Goal: Find specific page/section: Find specific page/section

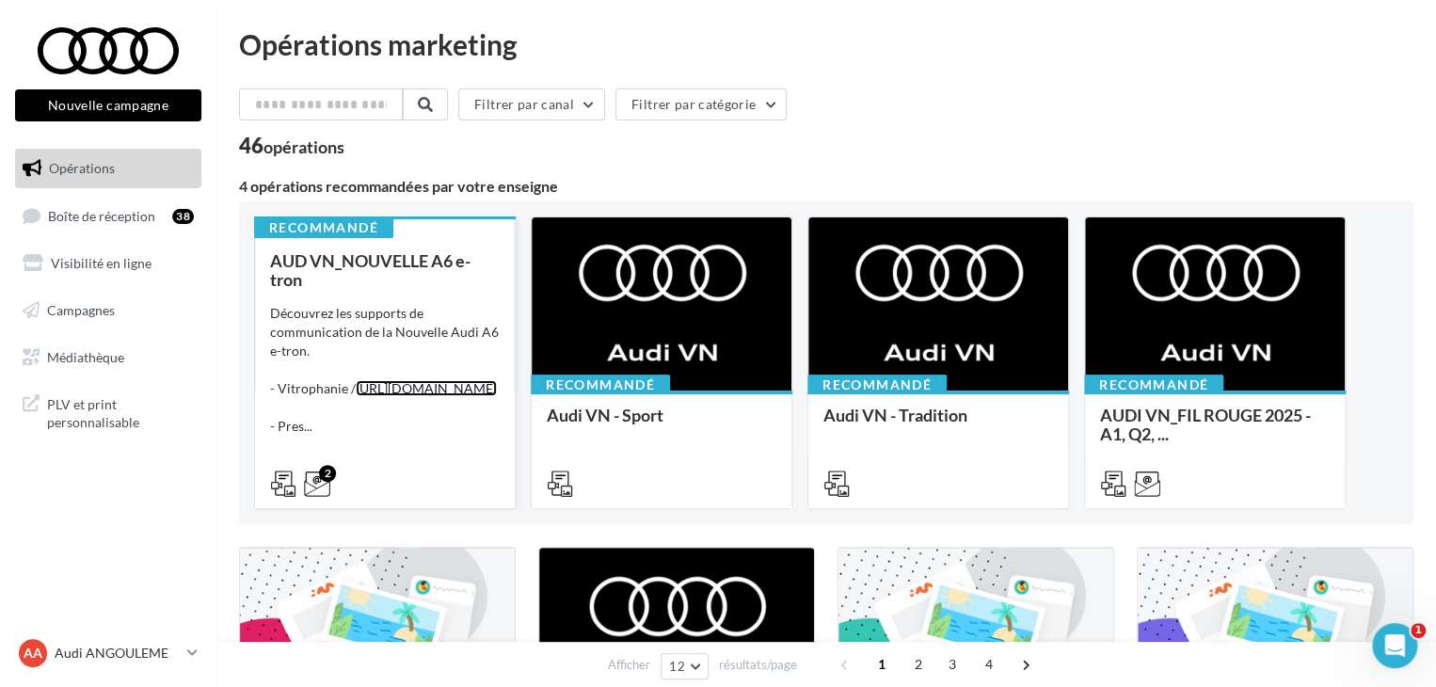
click at [395, 390] on link "[URL][DOMAIN_NAME]" at bounding box center [426, 388] width 141 height 16
click at [364, 257] on span "AUD VN_NOUVELLE A6 e-tron" at bounding box center [370, 270] width 200 height 40
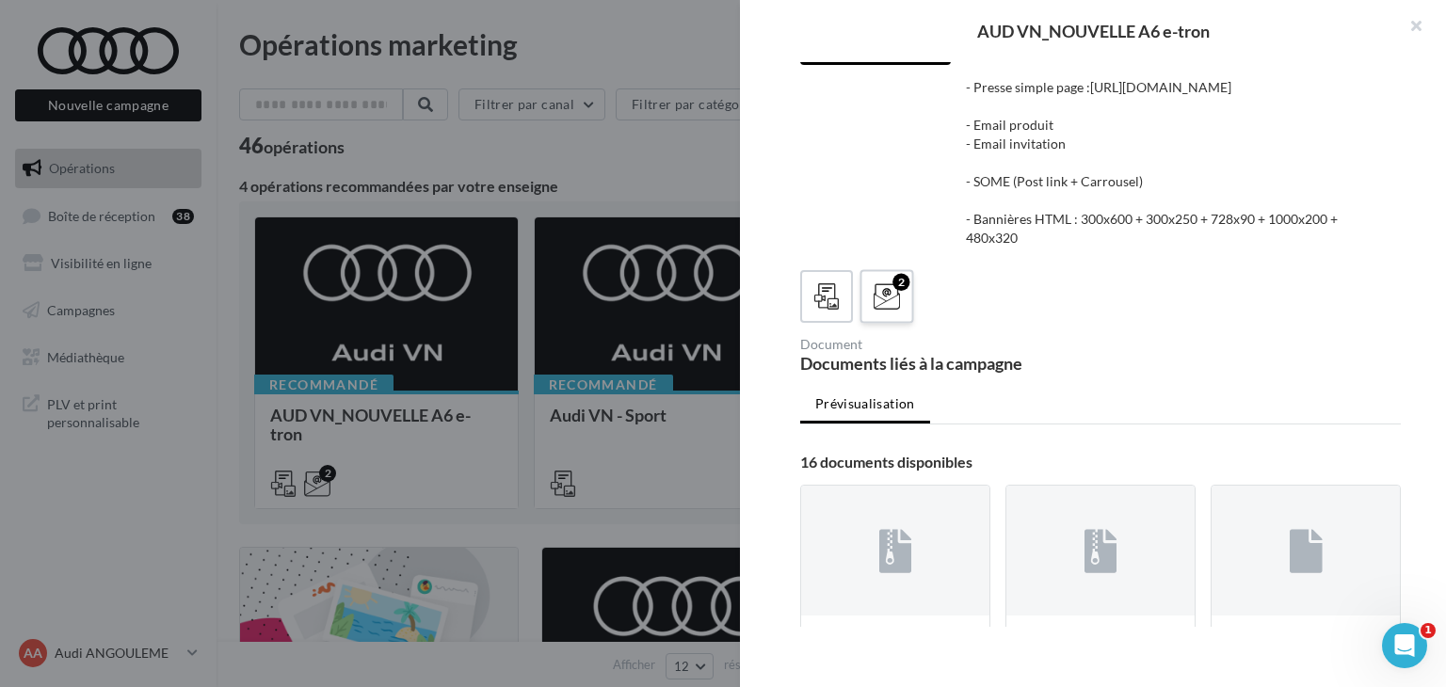
scroll to position [94, 0]
click at [892, 312] on icon at bounding box center [886, 297] width 27 height 27
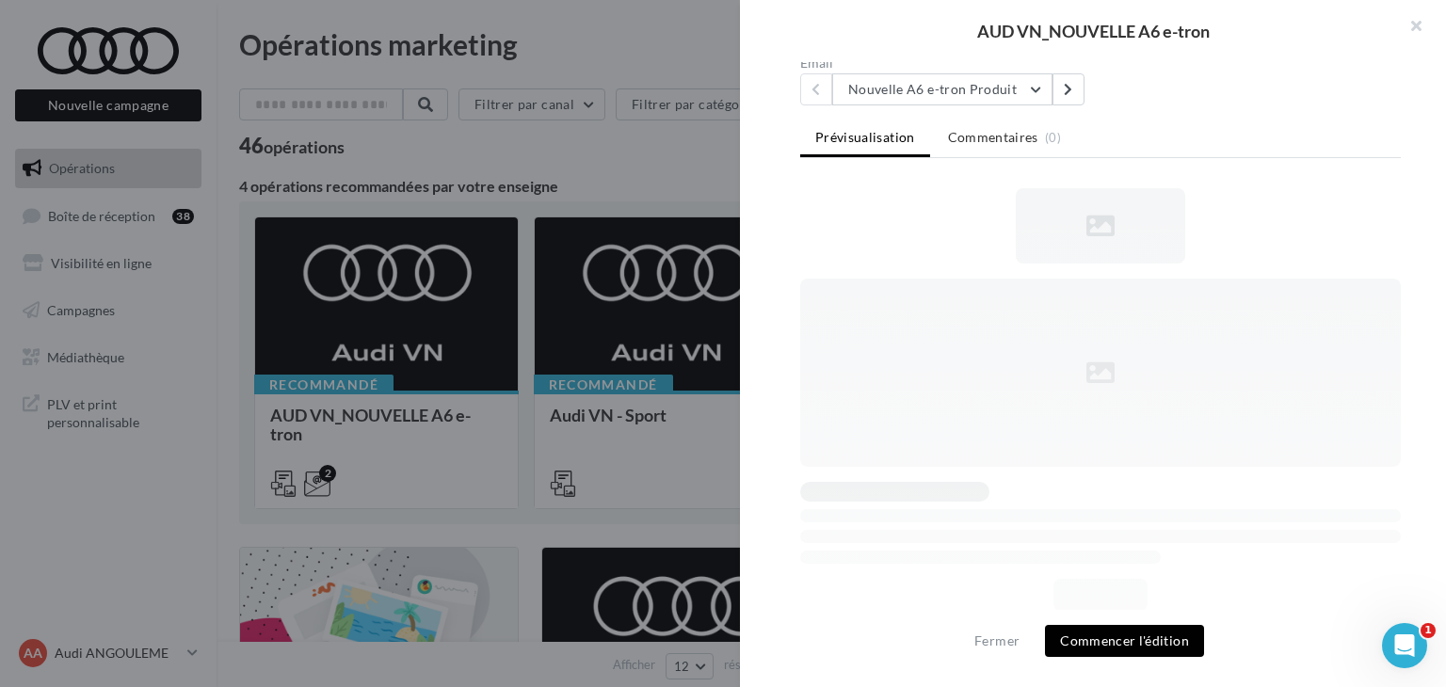
scroll to position [256, 0]
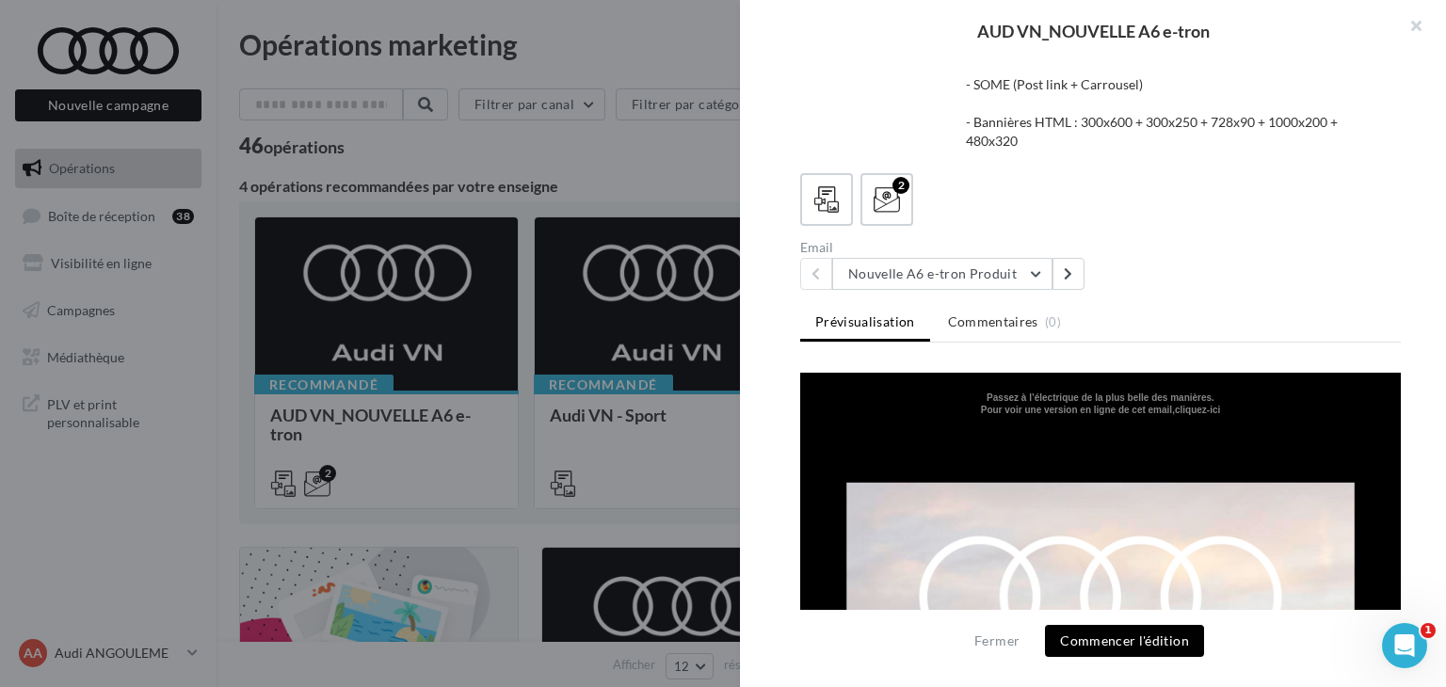
click at [997, 147] on div "Description Découvrez les supports de communication de la Nouvelle Audi A6 e-tr…" at bounding box center [1176, 14] width 451 height 288
click at [977, 259] on button "Nouvelle A6 e-tron Produit" at bounding box center [942, 274] width 220 height 32
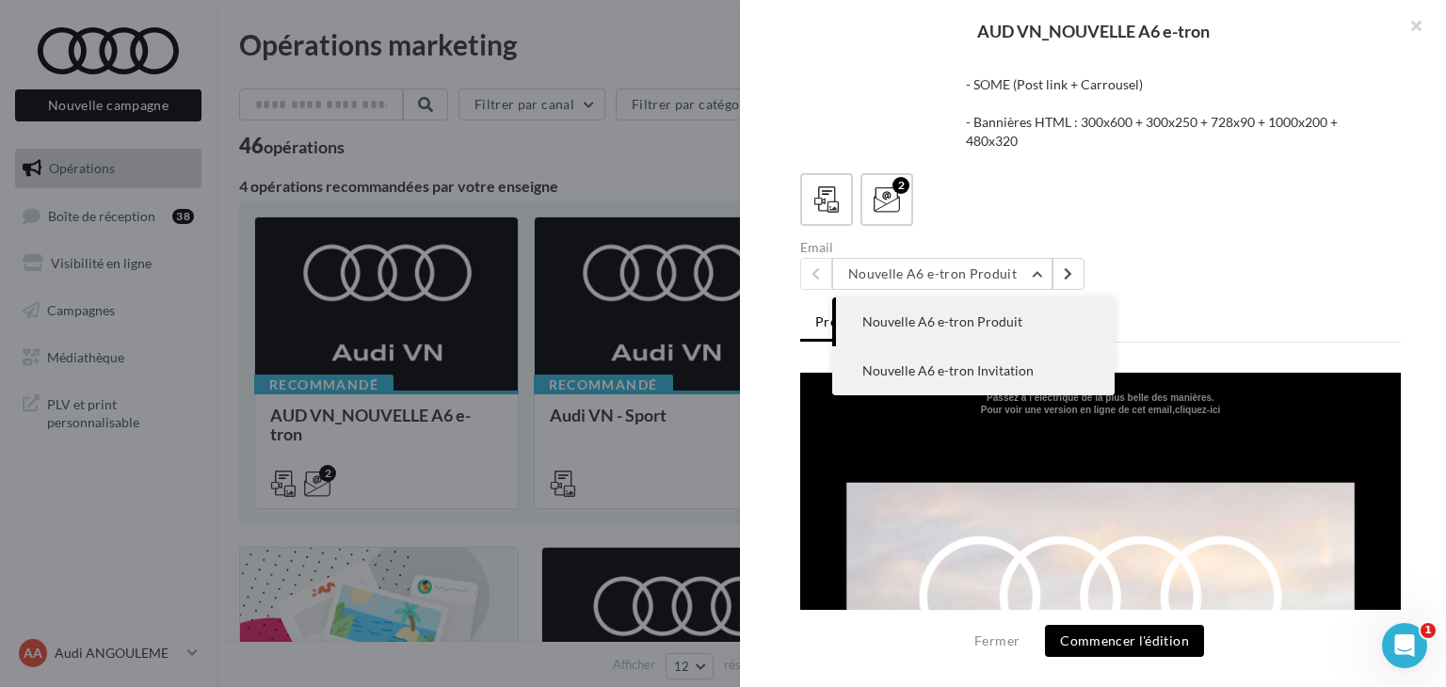
click at [990, 366] on span "Nouvelle A6 e-tron Invitation" at bounding box center [947, 370] width 171 height 16
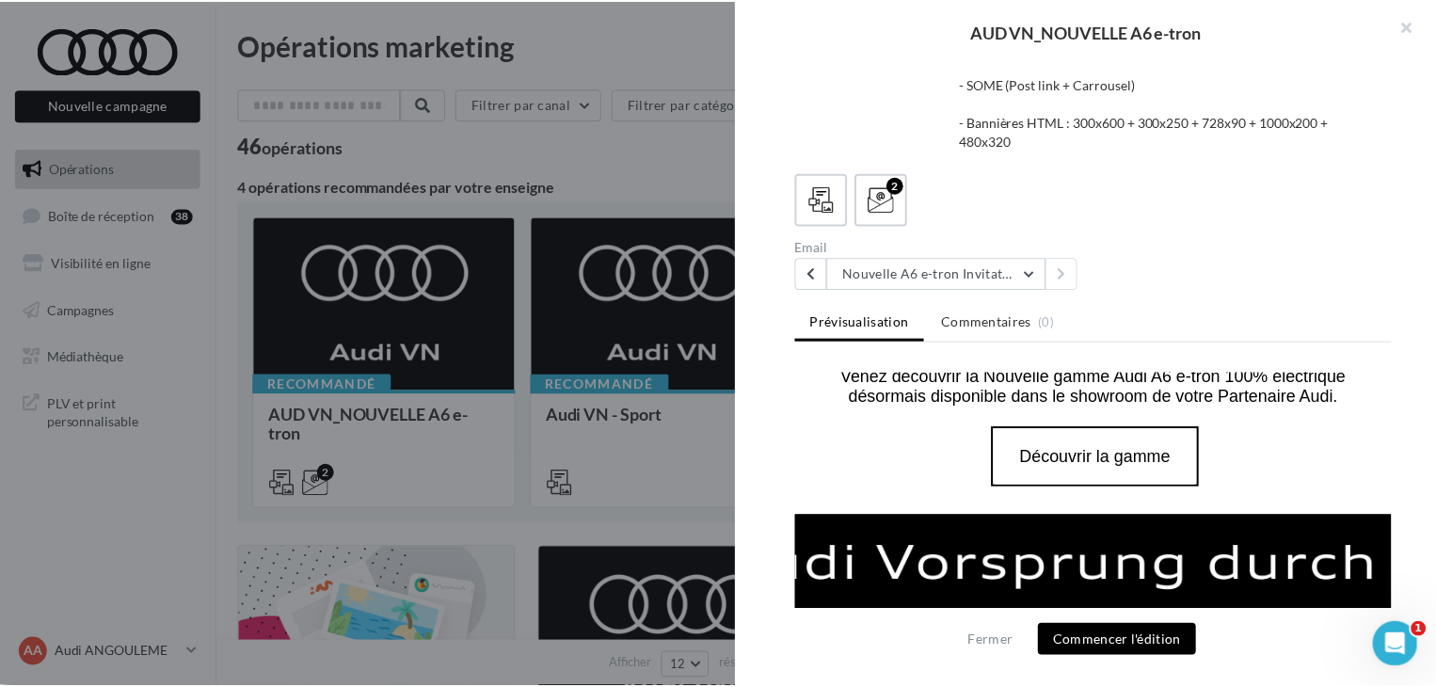
scroll to position [1035, 0]
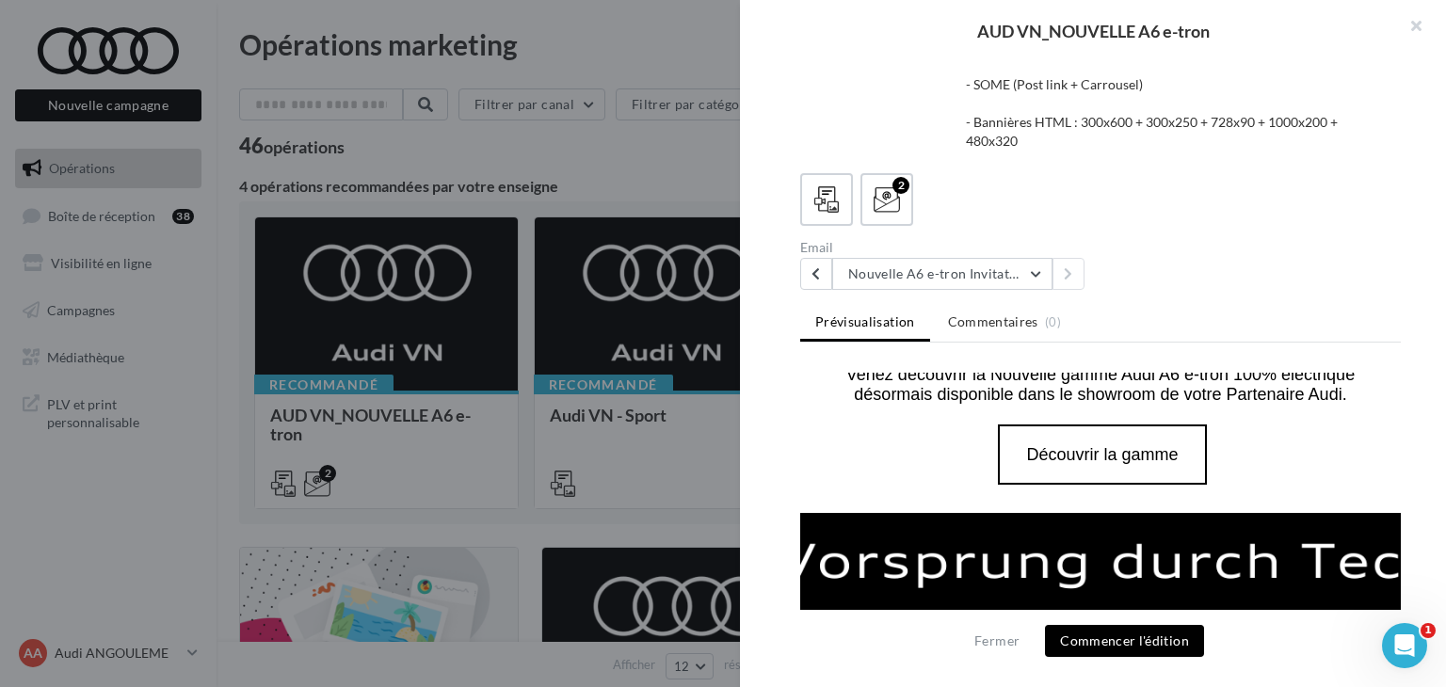
click at [664, 200] on div at bounding box center [723, 343] width 1446 height 687
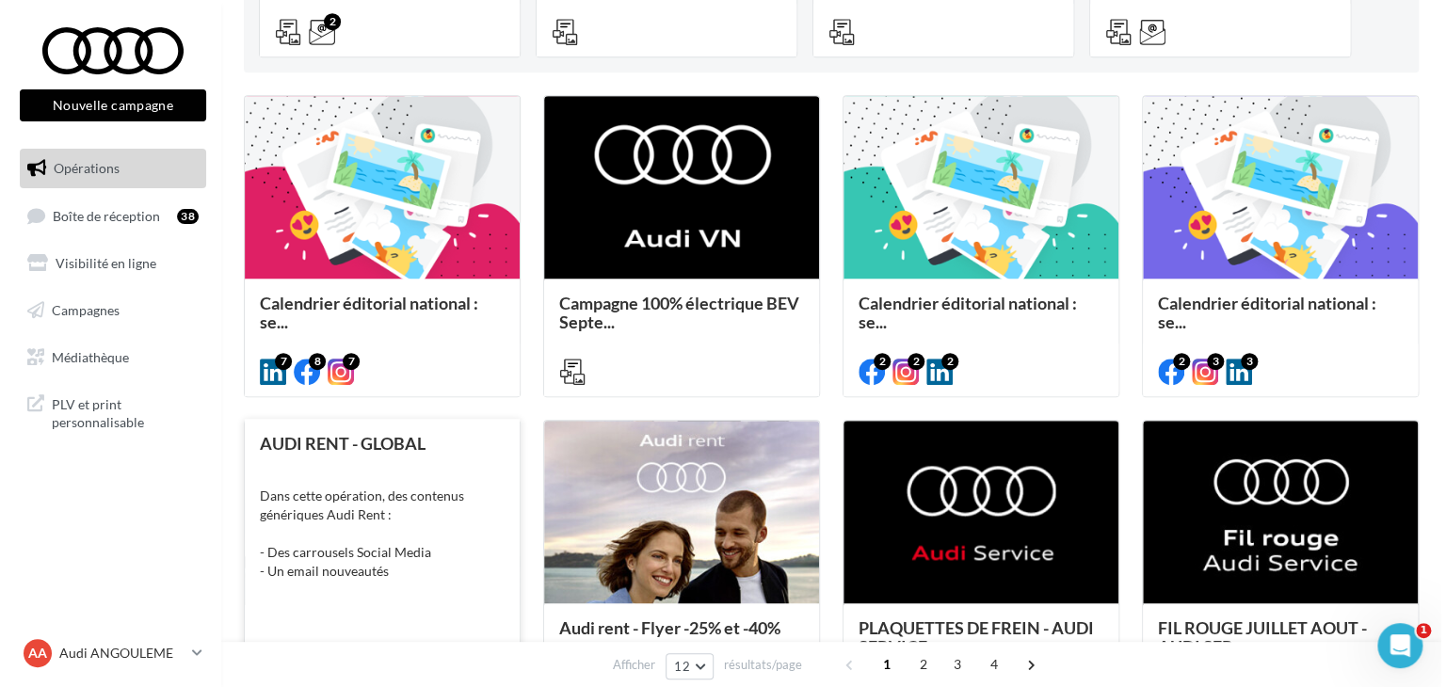
scroll to position [471, 0]
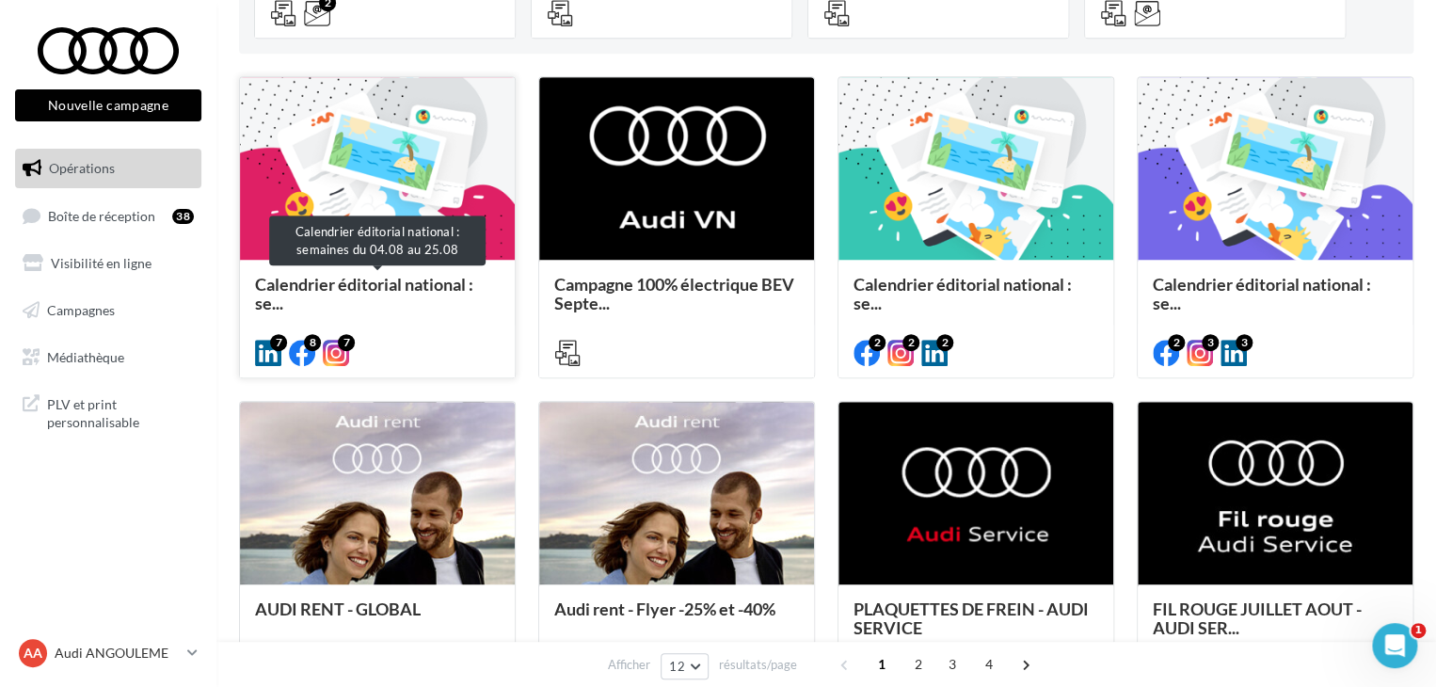
click at [387, 280] on span "Calendrier éditorial national : se..." at bounding box center [364, 294] width 218 height 40
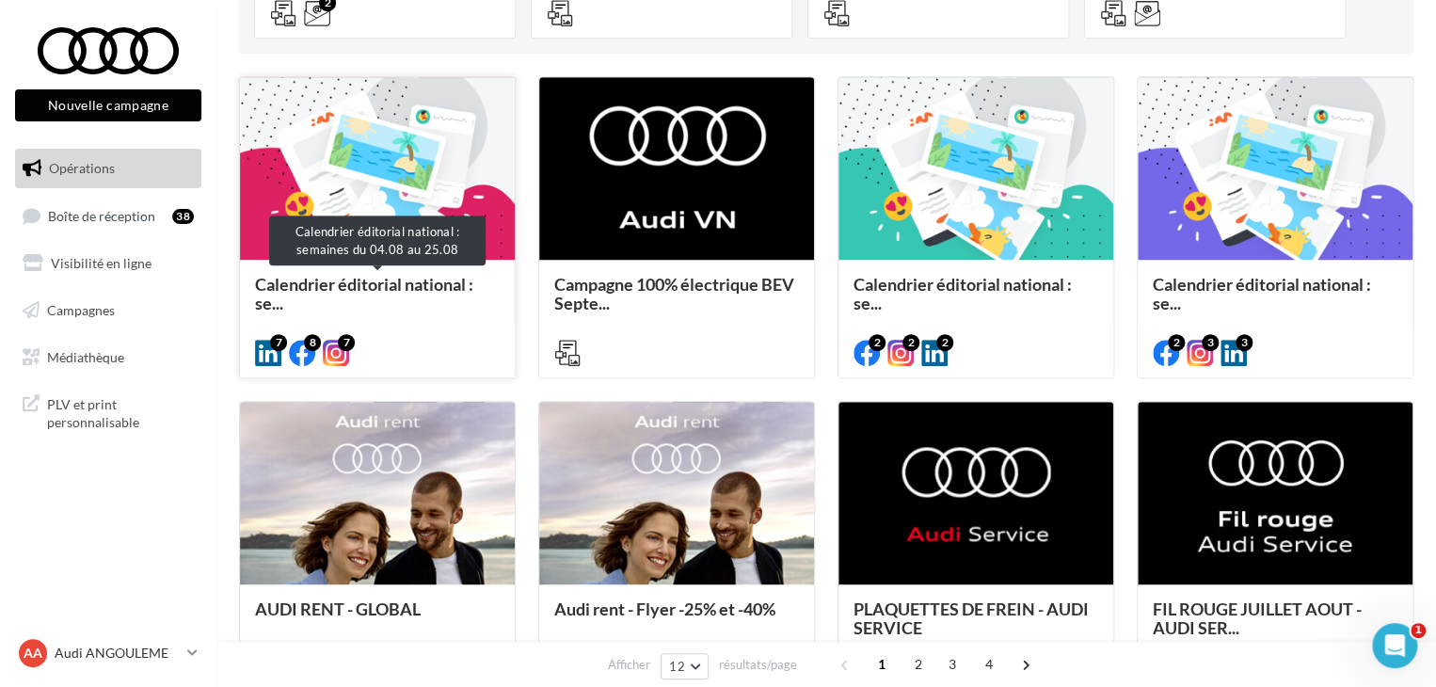
click at [405, 283] on span "Calendrier éditorial national : se..." at bounding box center [364, 294] width 218 height 40
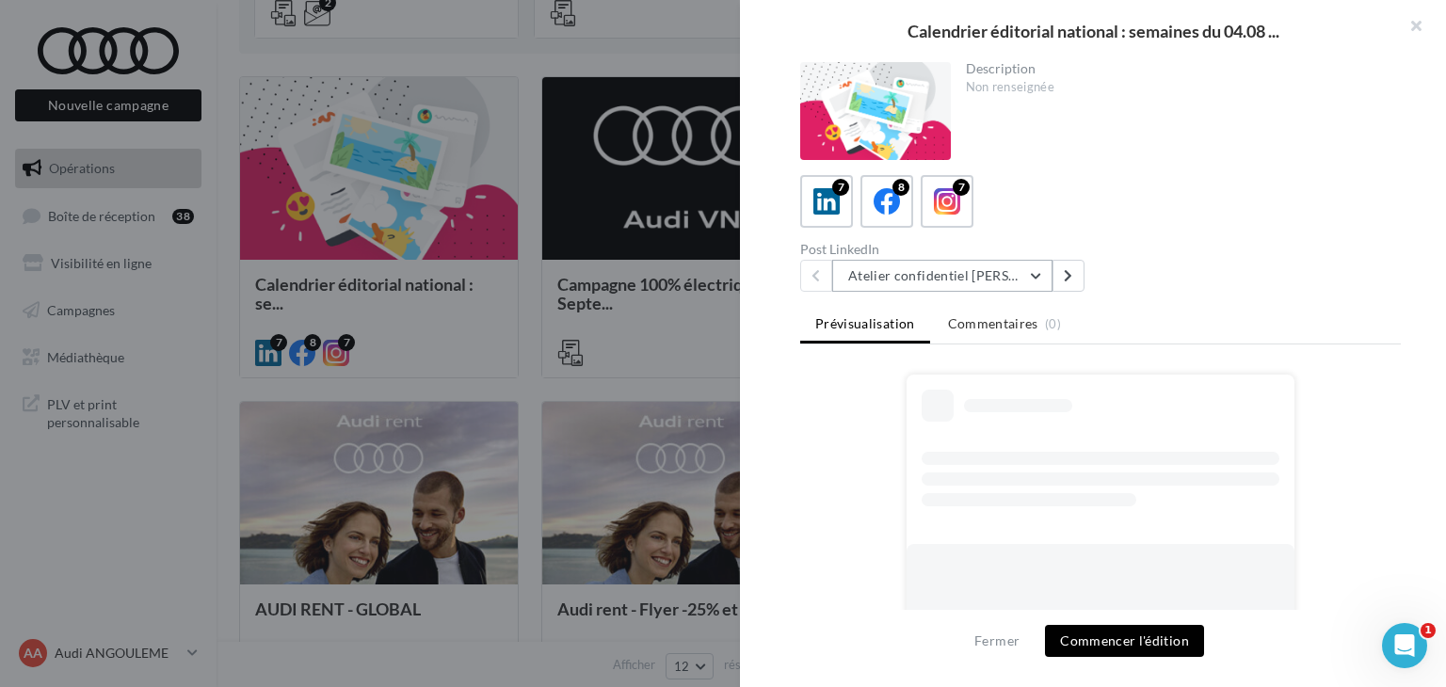
click at [871, 285] on button "Atelier confidentiel [PERSON_NAME]" at bounding box center [942, 276] width 220 height 32
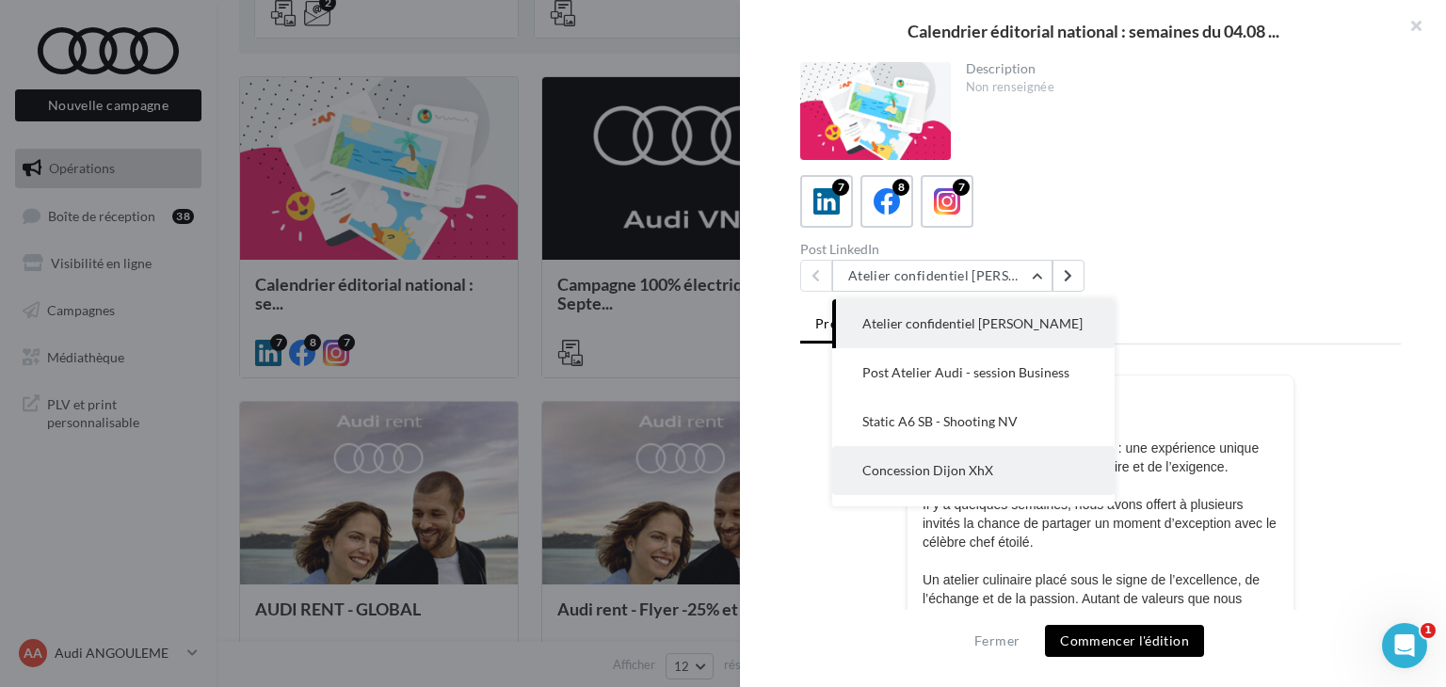
click at [935, 467] on span "Concession Dijon XhX" at bounding box center [927, 470] width 131 height 16
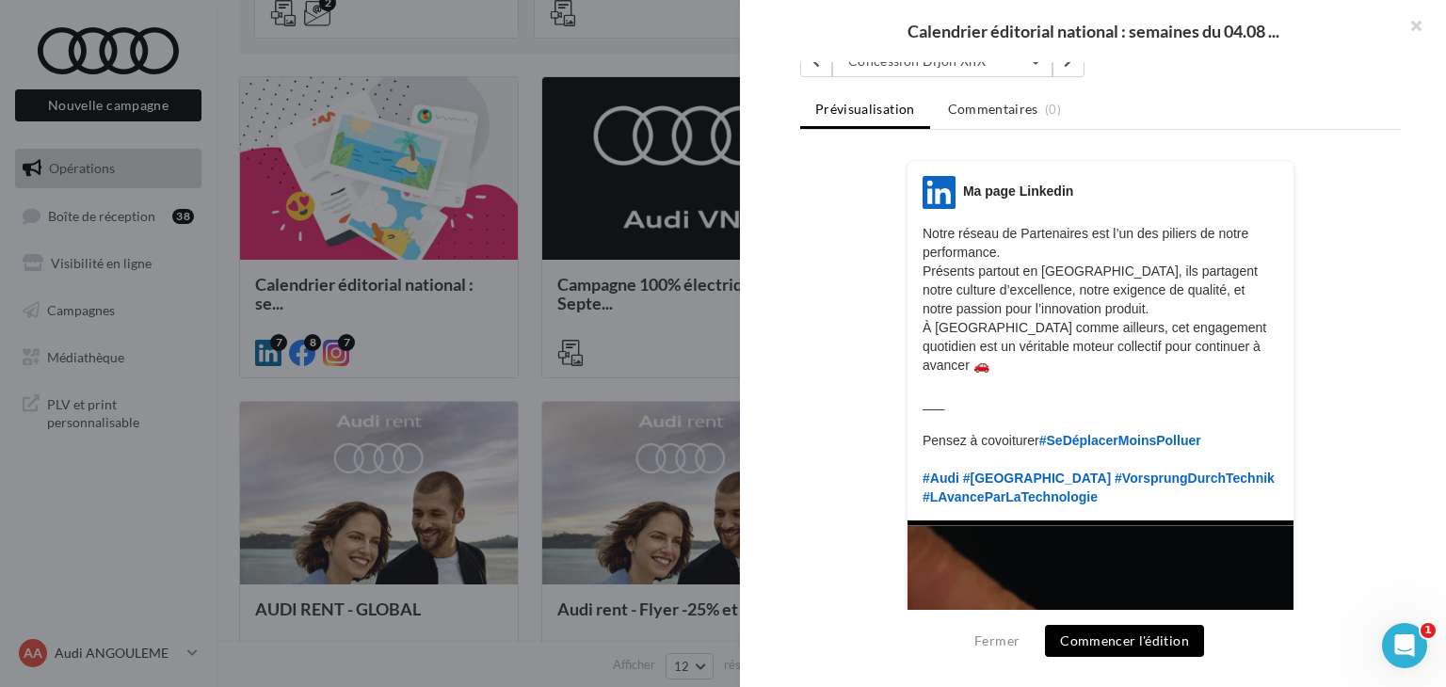
scroll to position [94, 0]
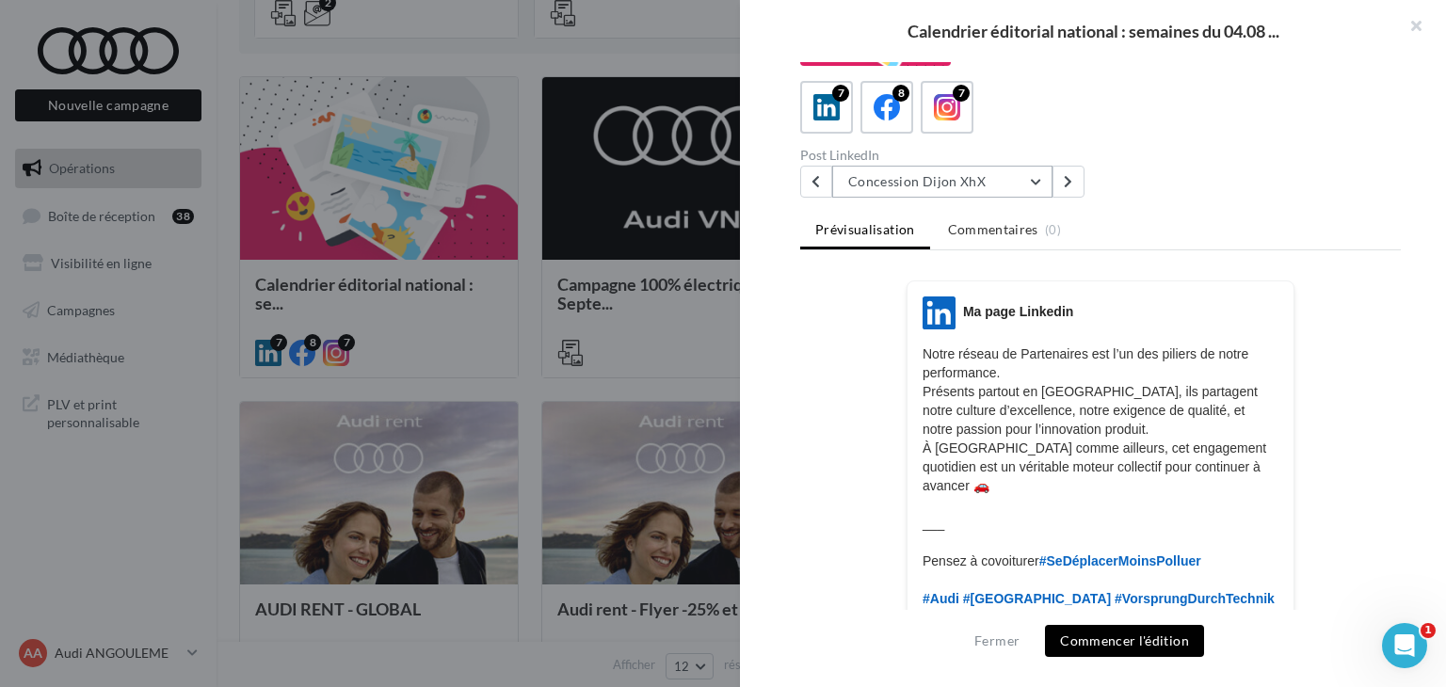
click at [930, 184] on button "Concession Dijon XhX" at bounding box center [942, 182] width 220 height 32
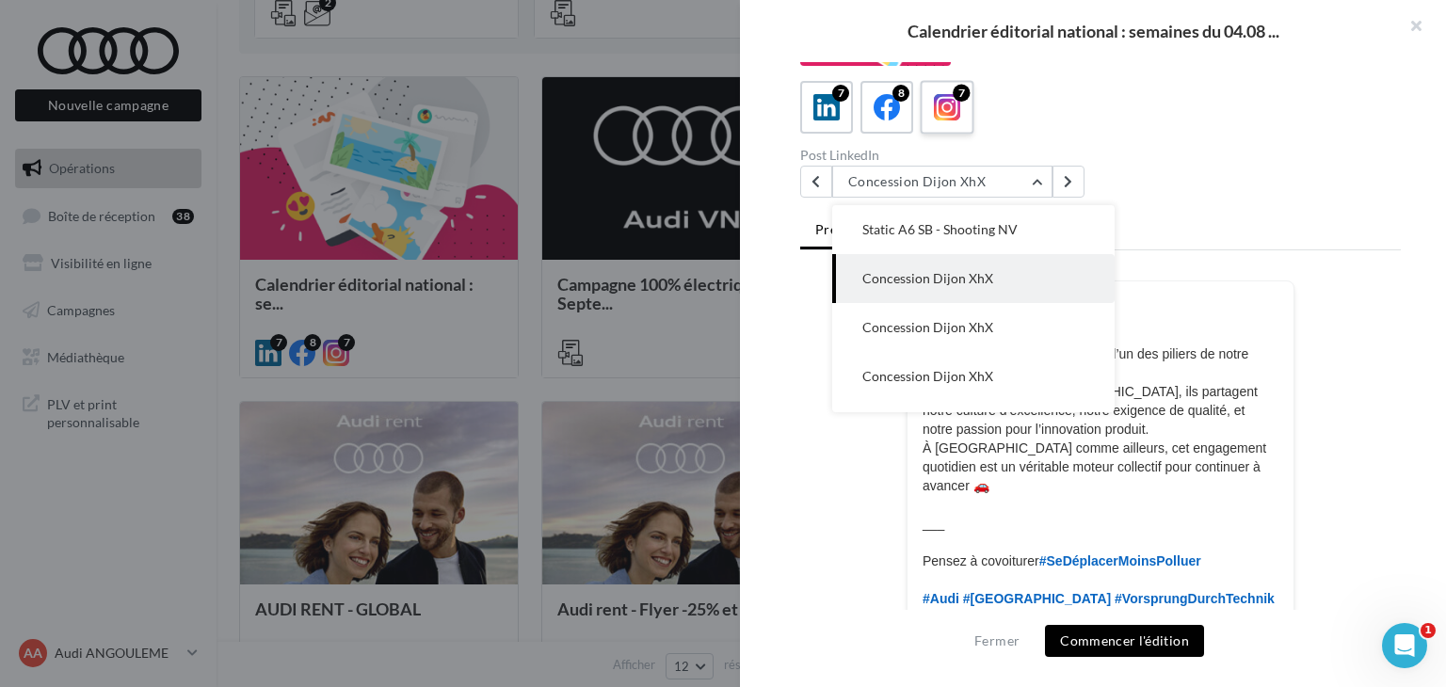
click at [935, 121] on span at bounding box center [947, 108] width 27 height 29
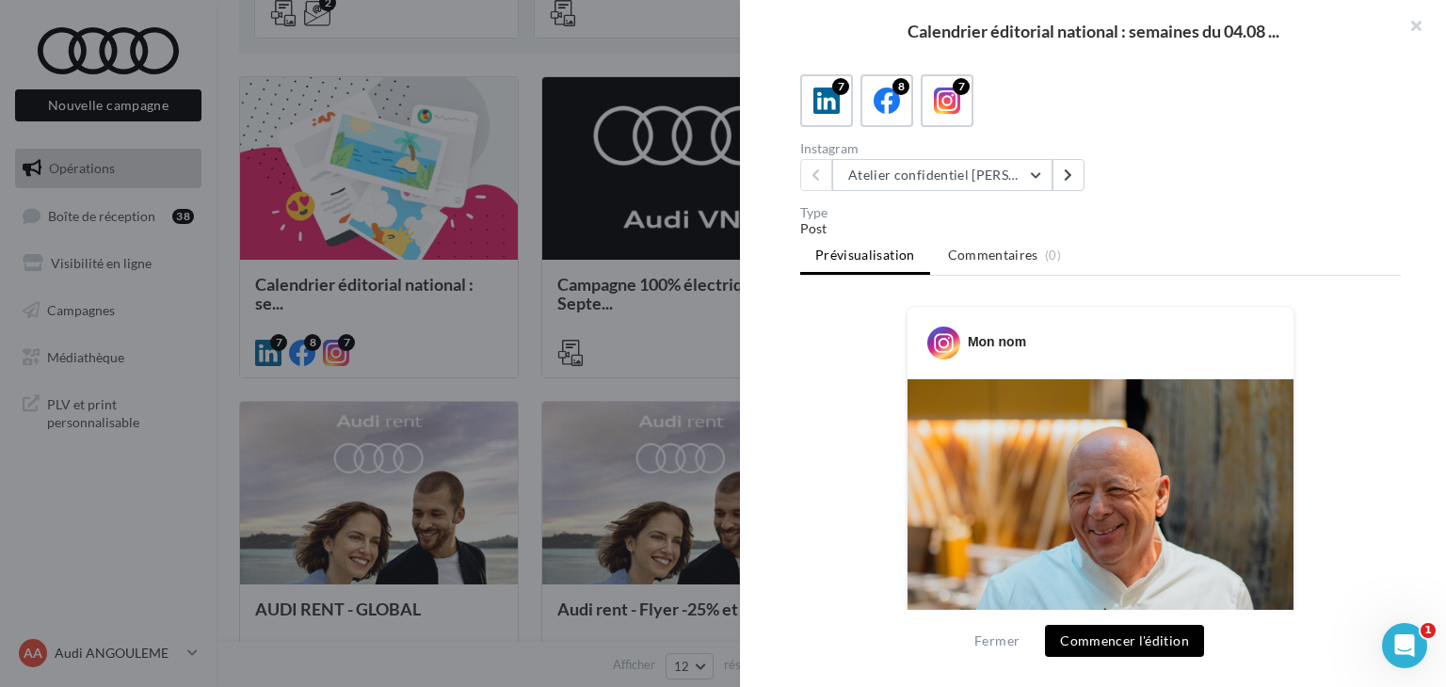
scroll to position [0, 0]
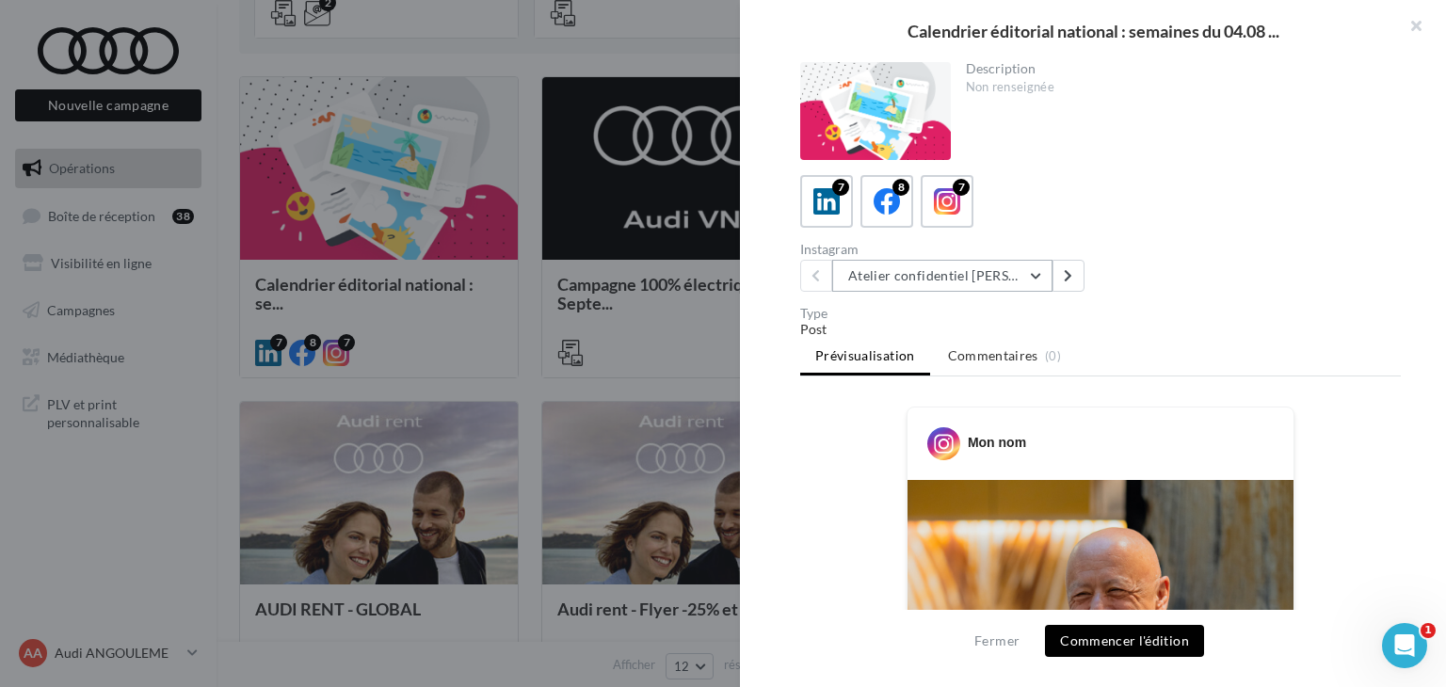
click at [882, 280] on button "Atelier confidentiel [PERSON_NAME]" at bounding box center [942, 276] width 220 height 32
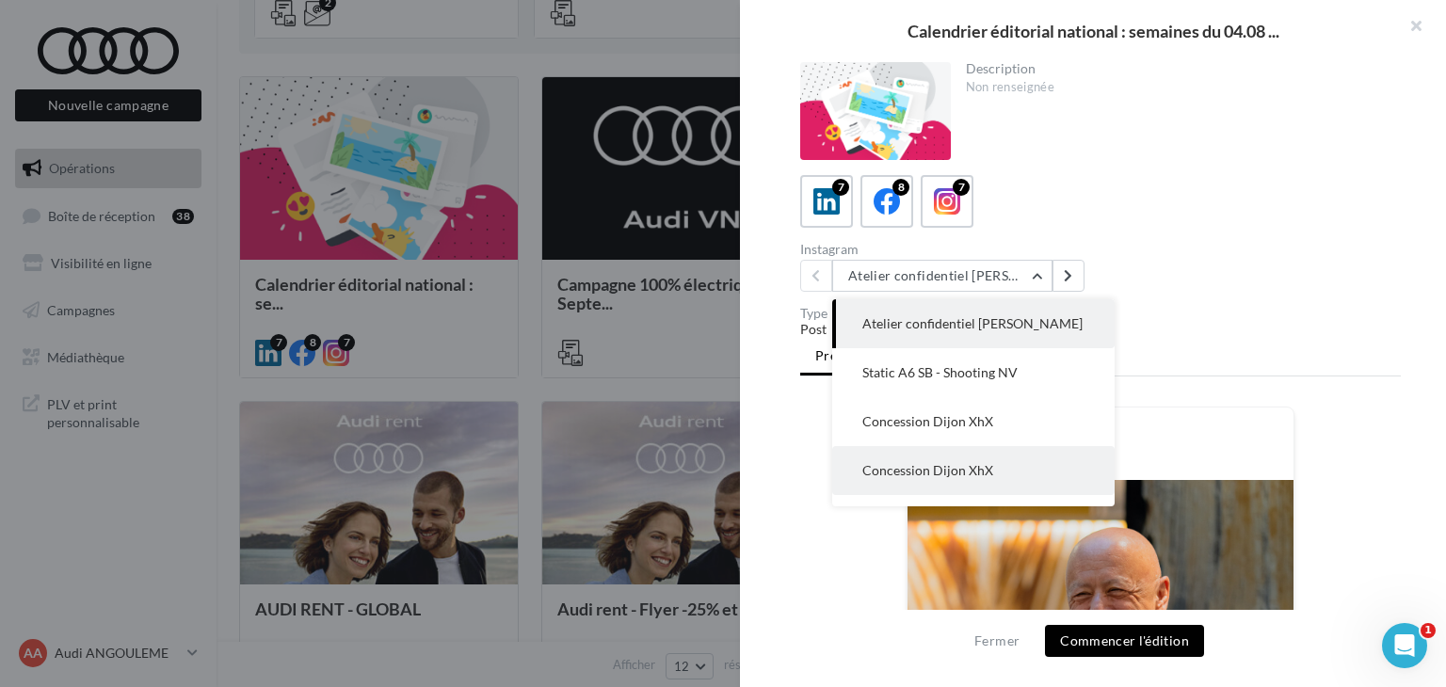
click at [941, 465] on span "Concession Dijon XhX" at bounding box center [927, 470] width 131 height 16
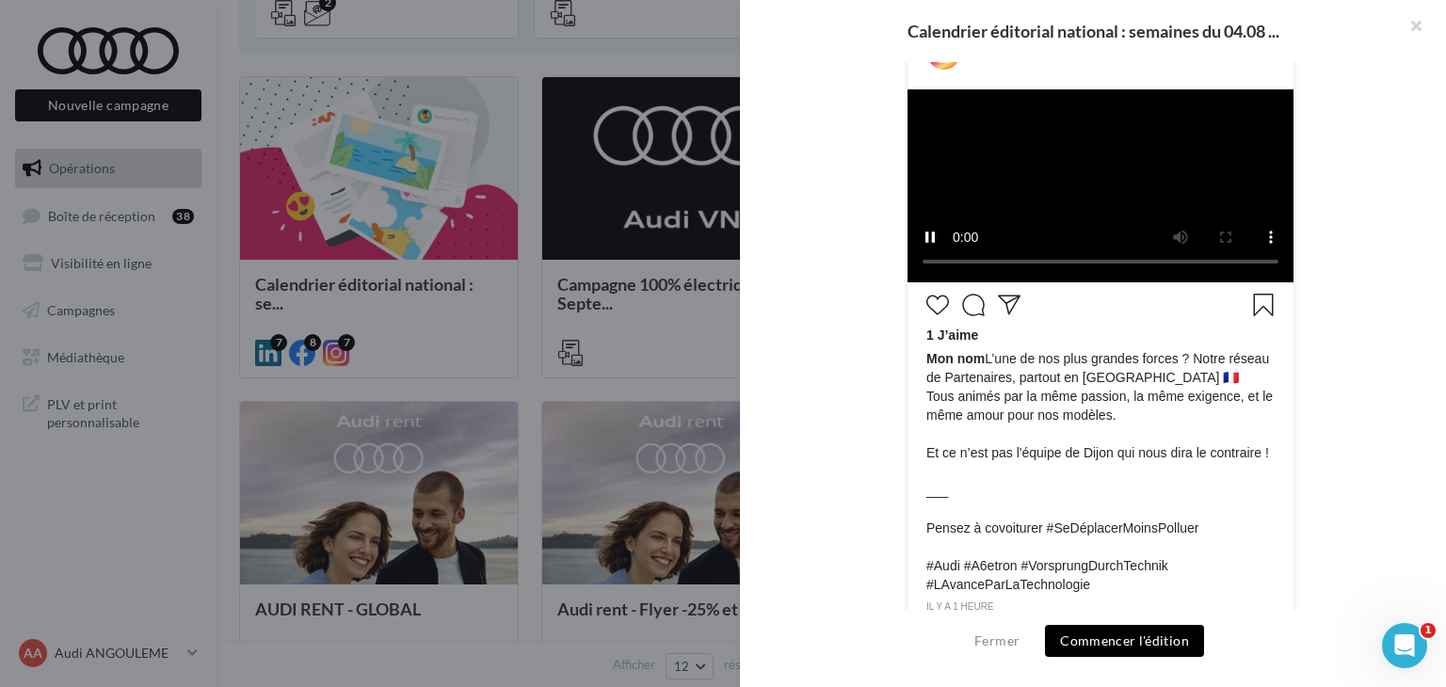
scroll to position [124, 0]
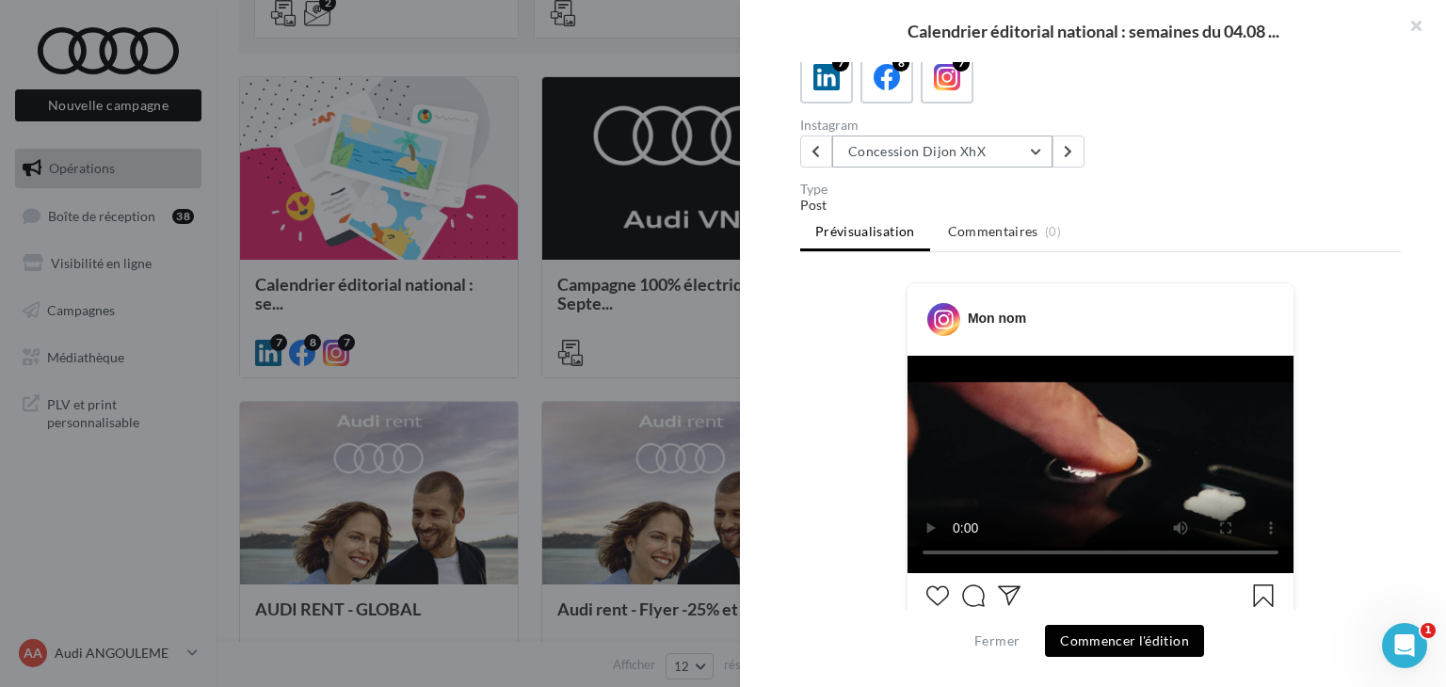
click at [975, 152] on button "Concession Dijon XhX" at bounding box center [942, 152] width 220 height 32
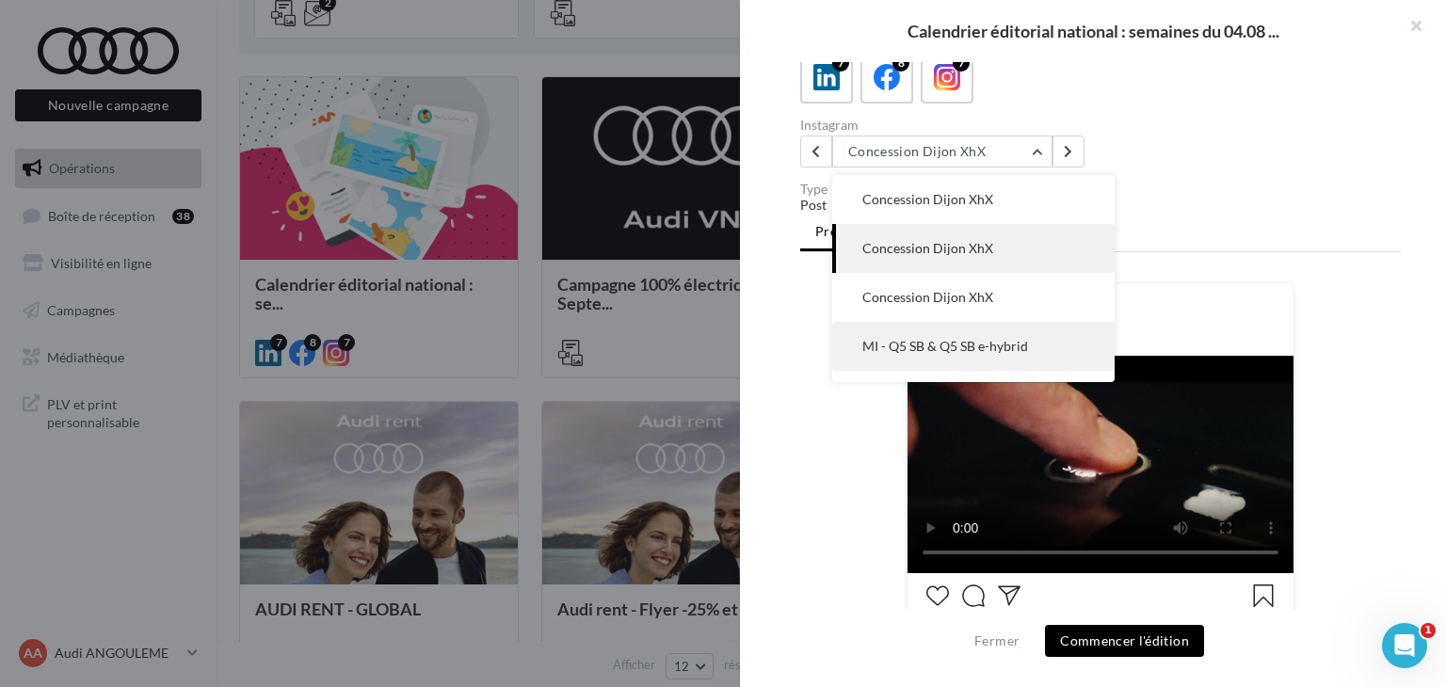
click at [952, 348] on span "MI - Q5 SB & Q5 SB e-hybrid" at bounding box center [945, 346] width 166 height 16
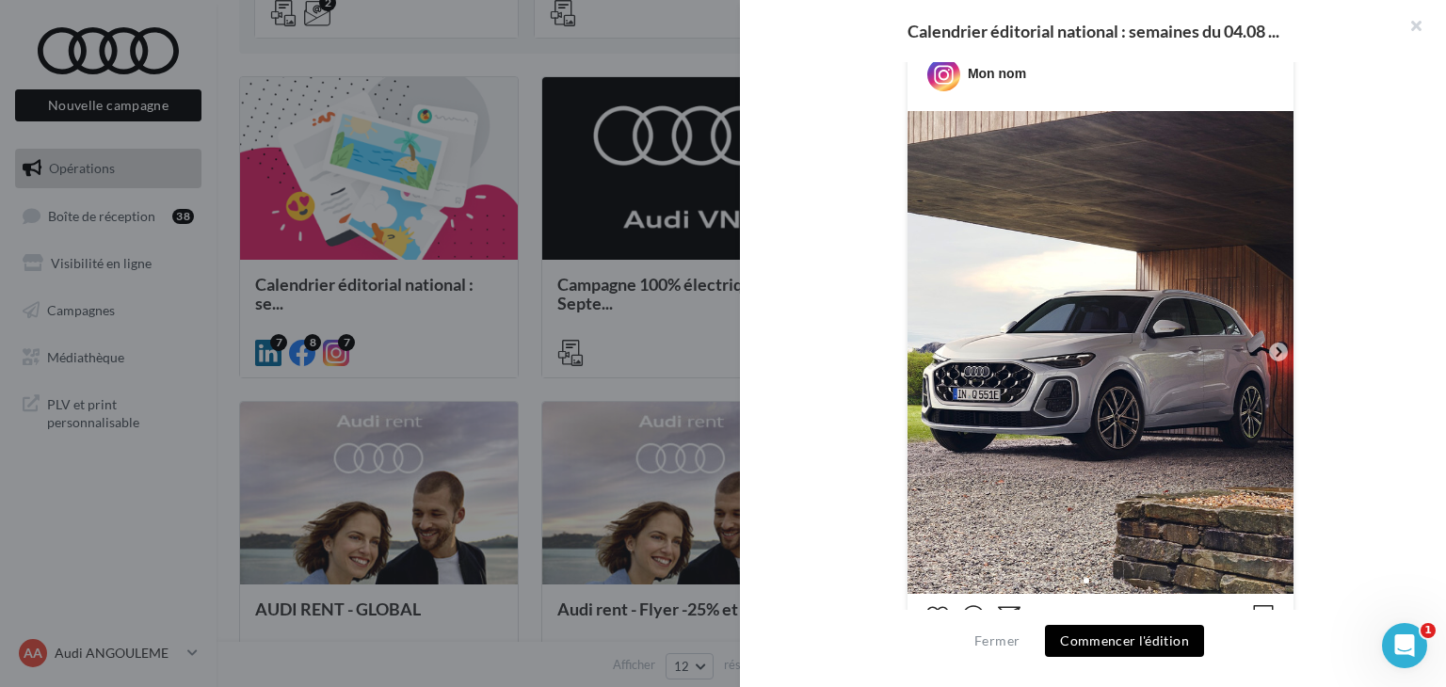
scroll to position [407, 0]
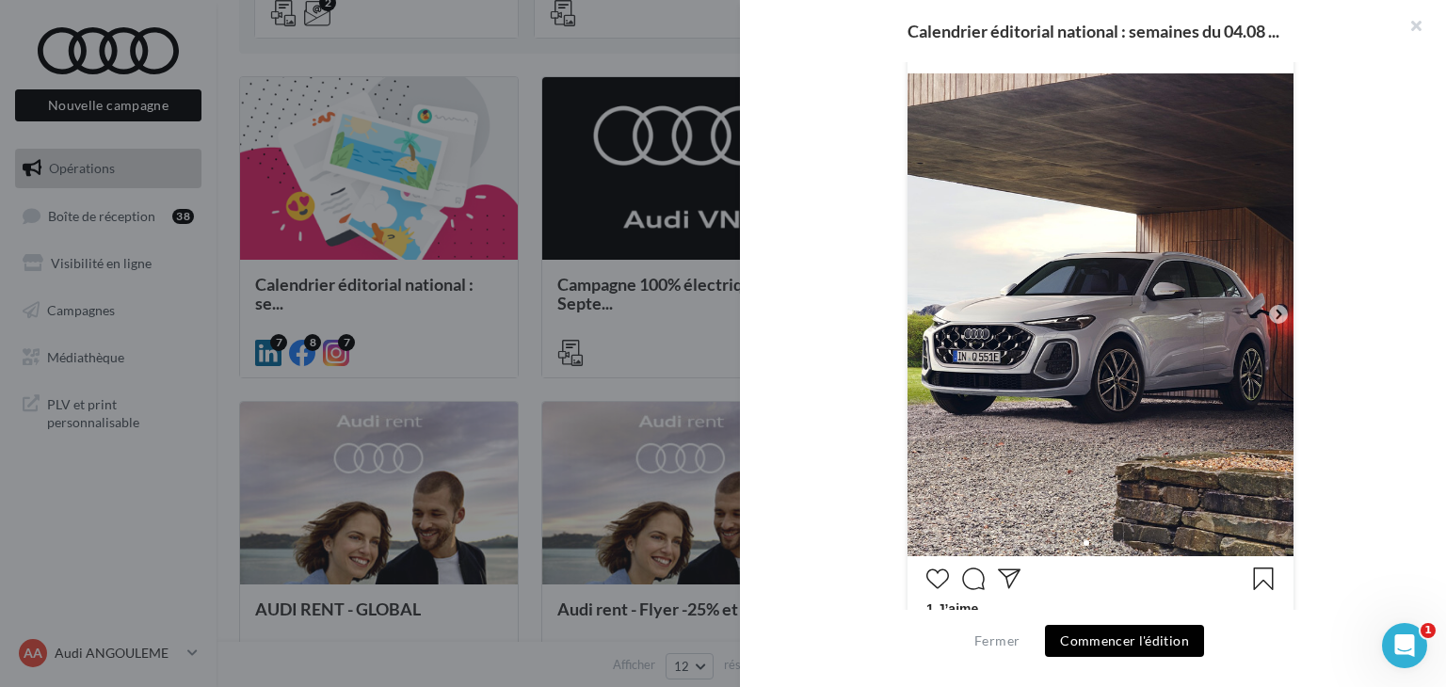
click at [1270, 315] on icon at bounding box center [1278, 314] width 17 height 17
click at [1271, 313] on icon at bounding box center [1278, 314] width 17 height 17
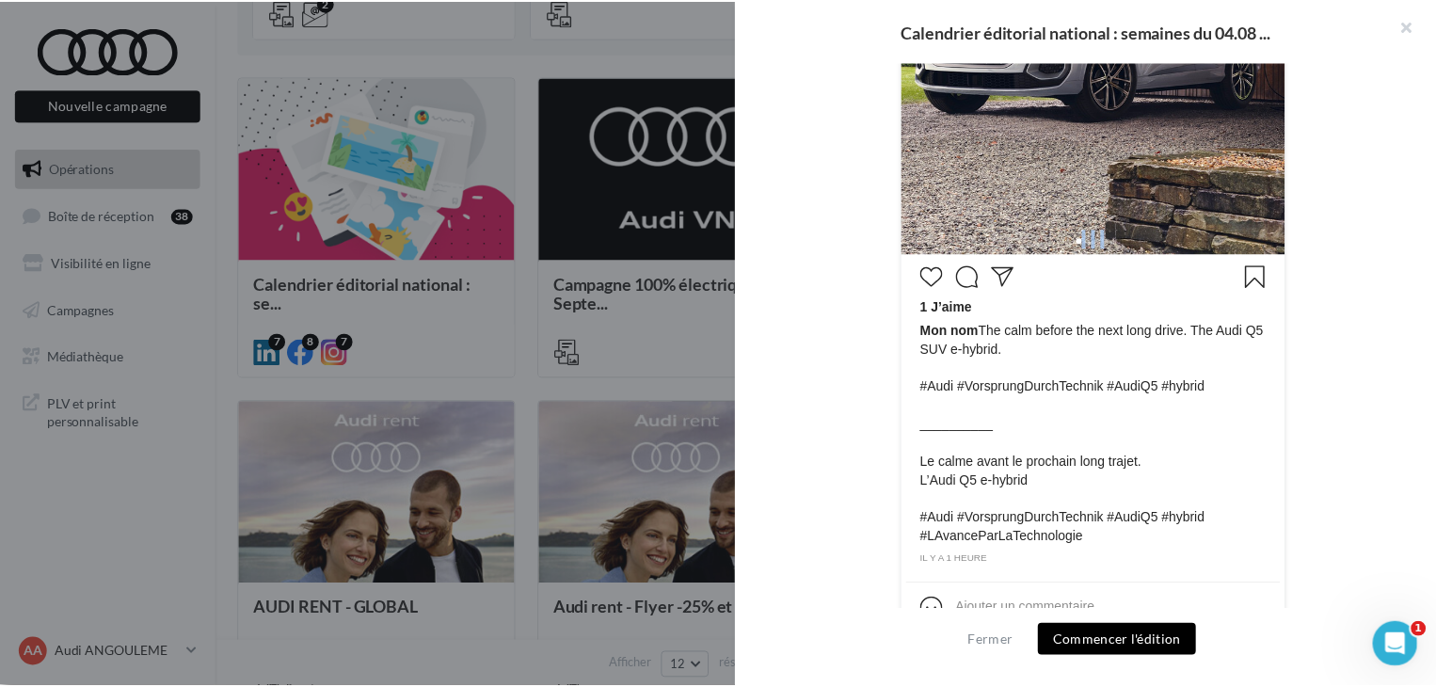
scroll to position [746, 0]
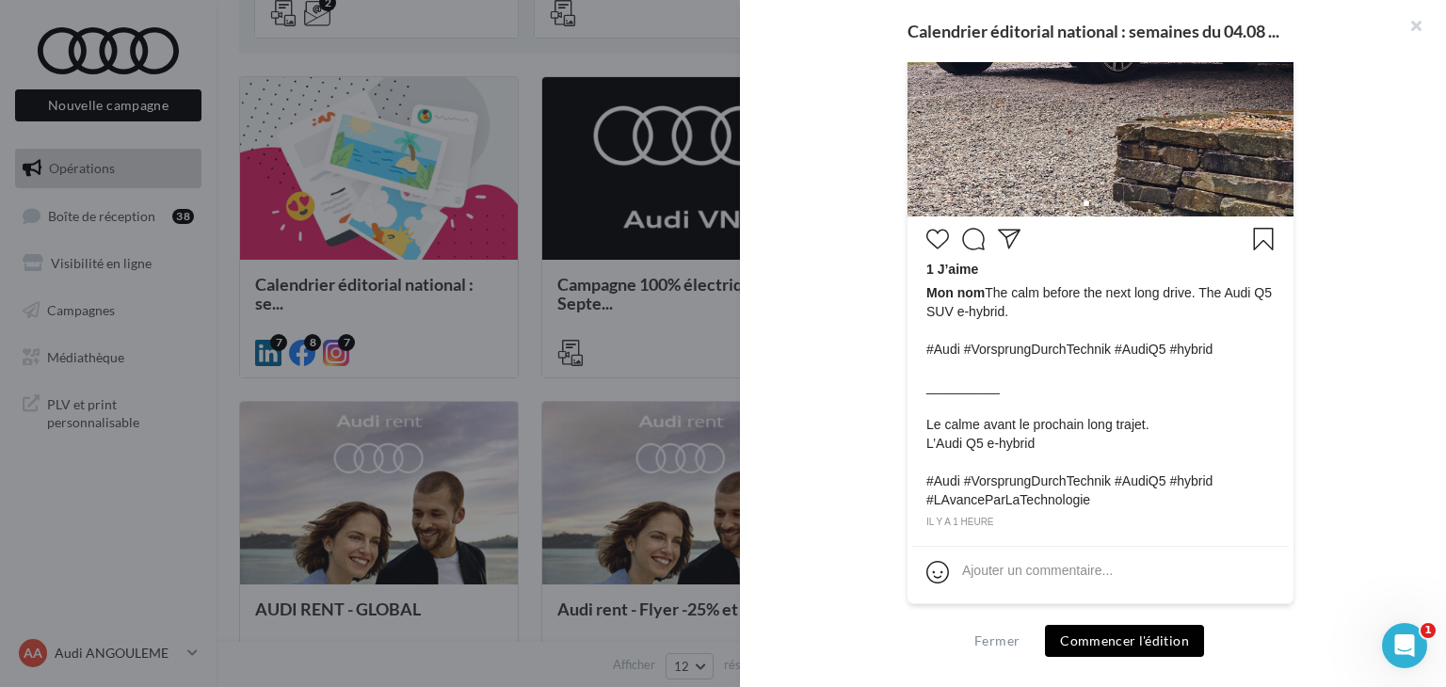
click at [508, 397] on div at bounding box center [723, 343] width 1446 height 687
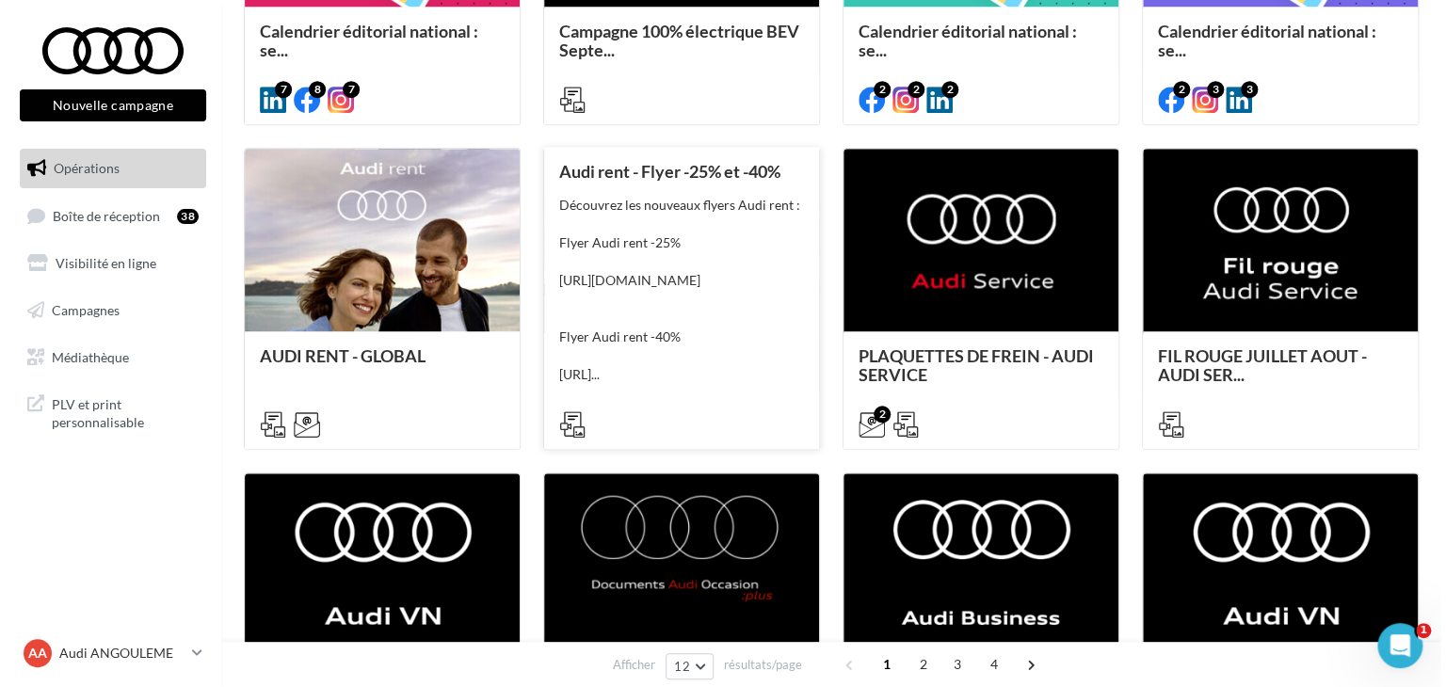
scroll to position [753, 0]
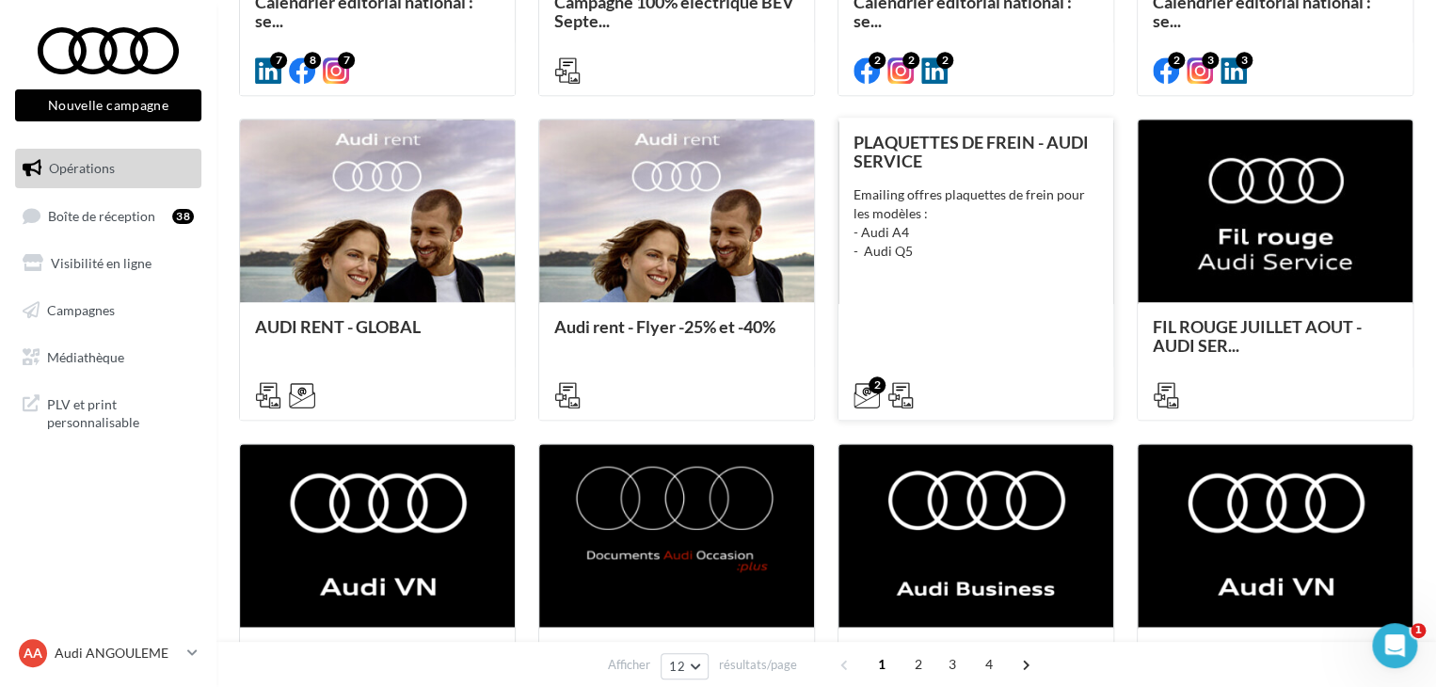
click at [961, 155] on div "PLAQUETTES DE FREIN - AUDI SERVICE" at bounding box center [976, 152] width 245 height 38
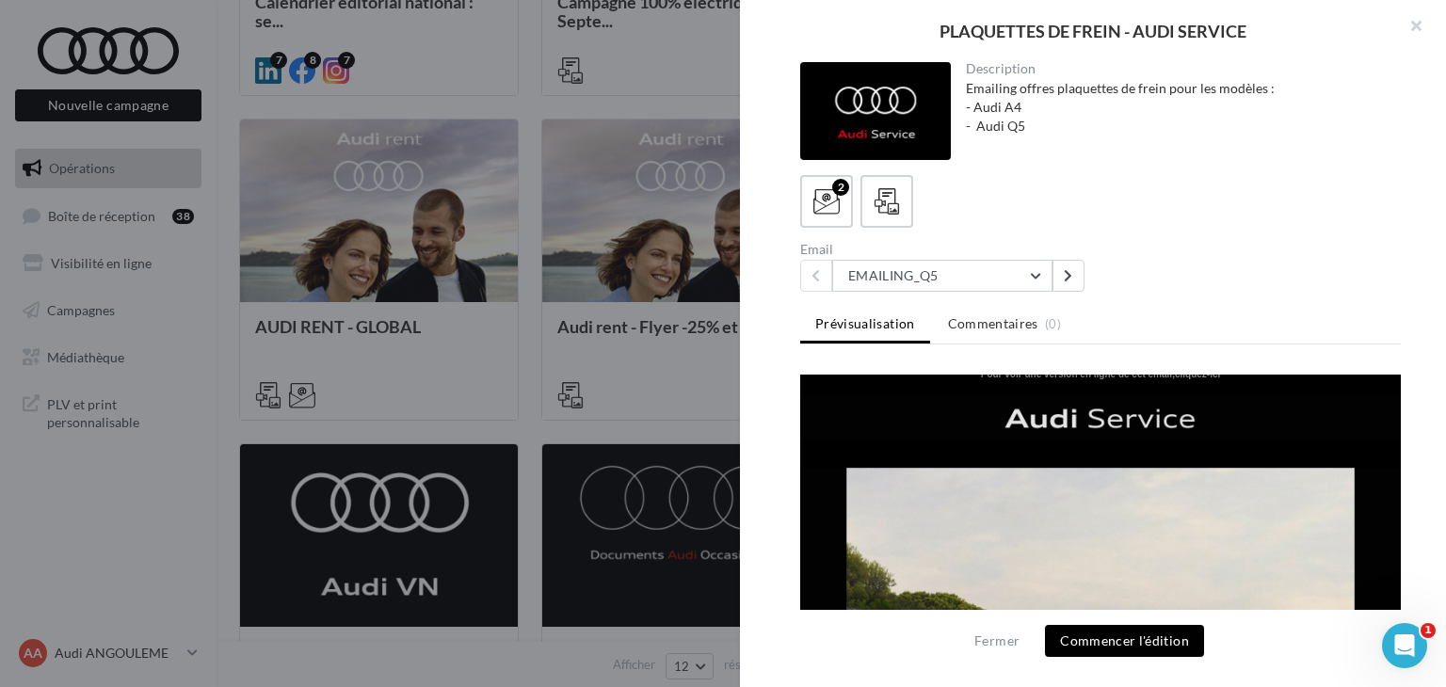
scroll to position [0, 0]
